Goal: Check status

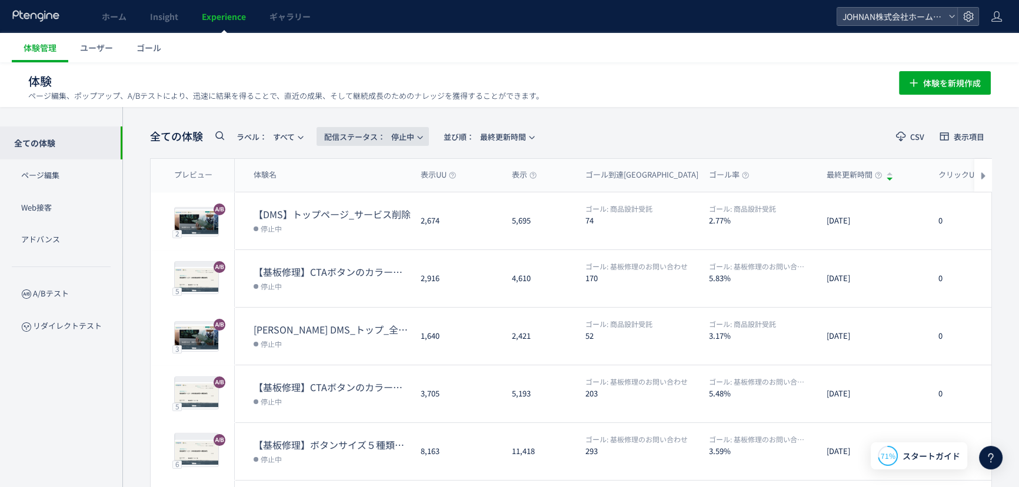
click at [404, 136] on span "配信ステータス​： 停止中" at bounding box center [369, 136] width 90 height 19
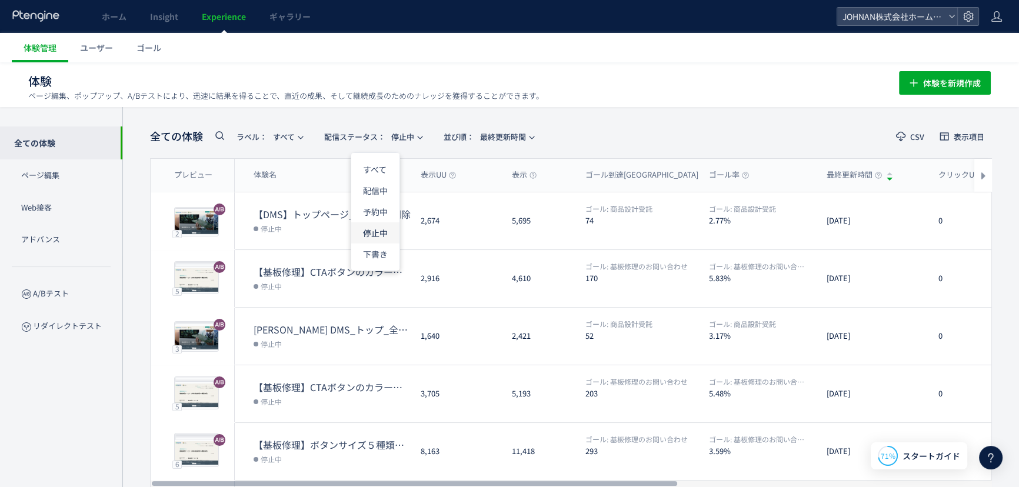
drag, startPoint x: 381, startPoint y: 235, endPoint x: 911, endPoint y: 485, distance: 585.5
click at [381, 236] on li "停止中" at bounding box center [375, 232] width 48 height 21
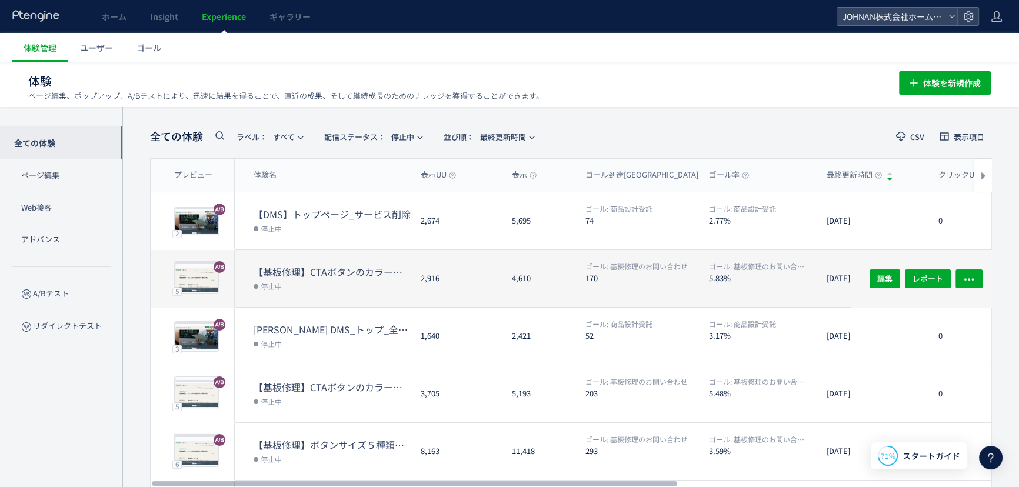
click at [333, 265] on dt "【基板修理】CTAボタンのカラー変更②" at bounding box center [333, 272] width 158 height 14
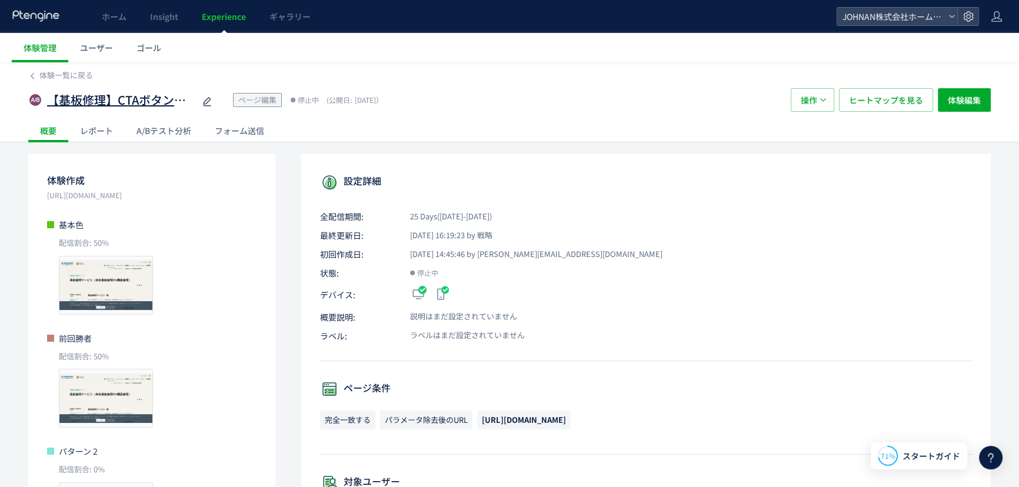
click at [96, 91] on div "【基板修理】CTAボタンのカラー変更②" at bounding box center [130, 100] width 167 height 24
drag, startPoint x: 49, startPoint y: 99, endPoint x: 200, endPoint y: 101, distance: 150.6
click at [200, 101] on div "【基板修理】CTAボタンのカラー変更②" at bounding box center [130, 100] width 167 height 24
copy div "【基板修理】CTAボタンのカラー変更②"
